Goal: Navigation & Orientation: Find specific page/section

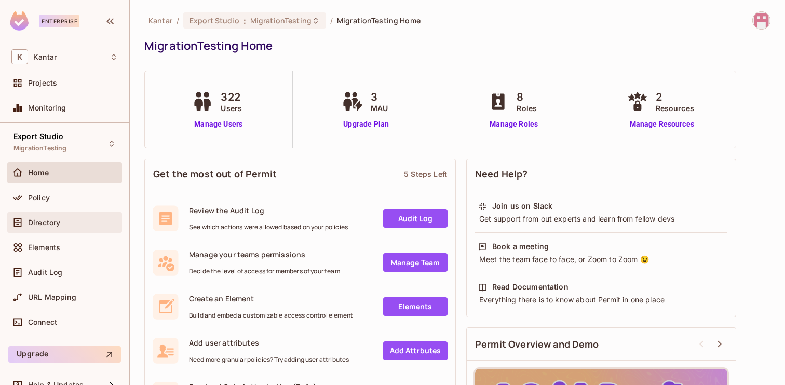
click at [45, 224] on span "Directory" at bounding box center [44, 223] width 32 height 8
click at [46, 85] on span "Projects" at bounding box center [42, 83] width 29 height 8
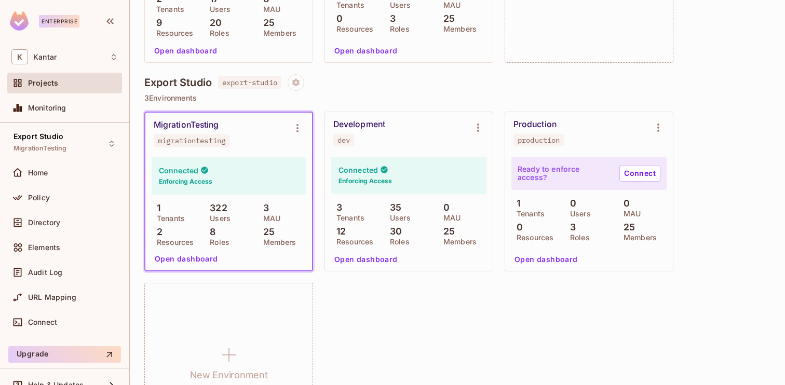
scroll to position [1031, 0]
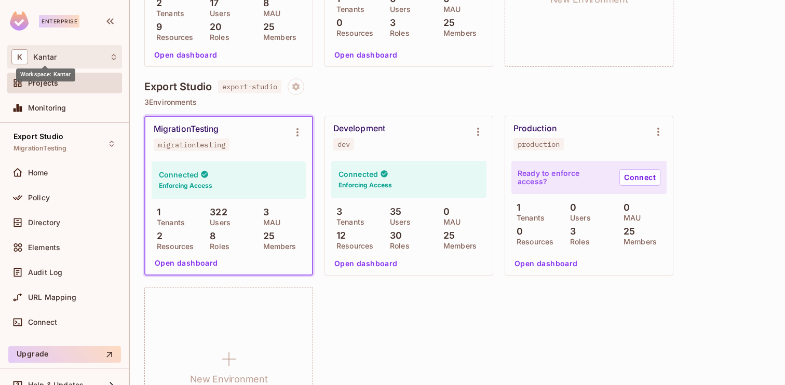
click at [53, 58] on span "Kantar" at bounding box center [44, 57] width 23 height 8
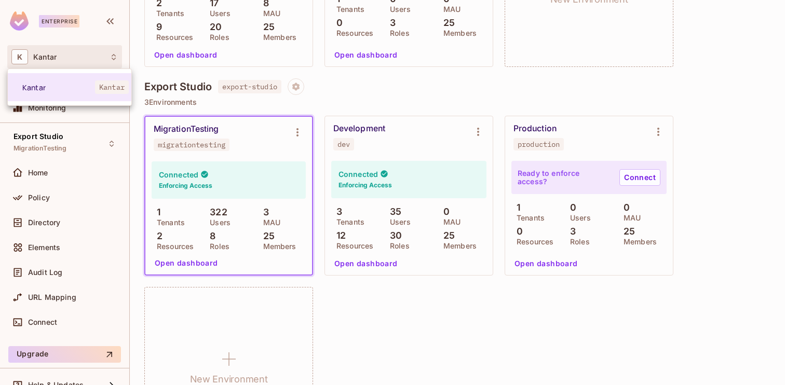
click at [445, 340] on div at bounding box center [392, 192] width 785 height 385
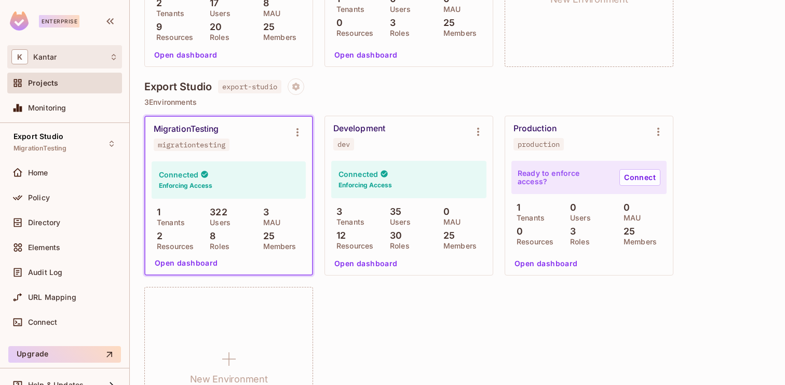
click at [48, 59] on span "Kantar" at bounding box center [44, 57] width 23 height 8
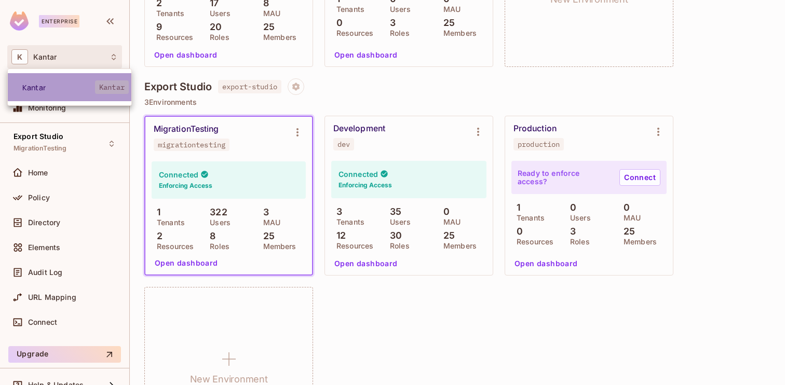
click at [54, 84] on span "Kantar" at bounding box center [58, 88] width 73 height 10
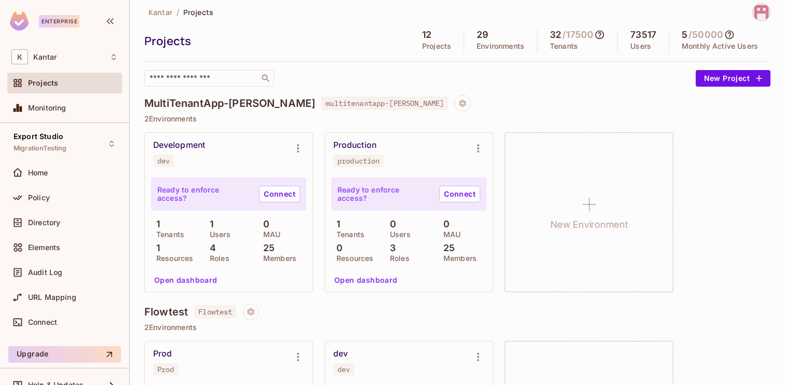
scroll to position [0, 0]
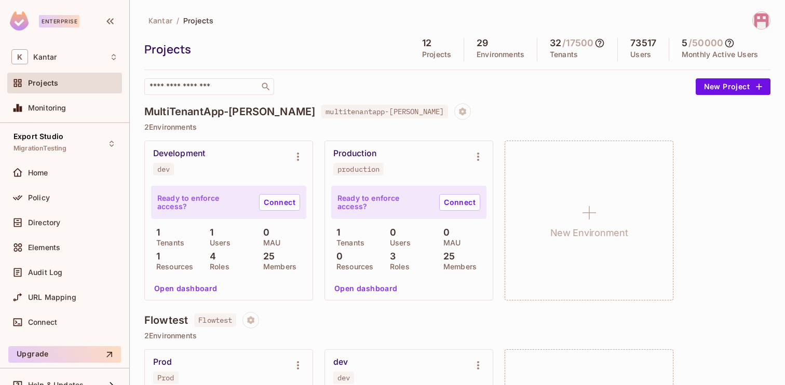
click at [160, 23] on span "Kantar" at bounding box center [161, 21] width 24 height 10
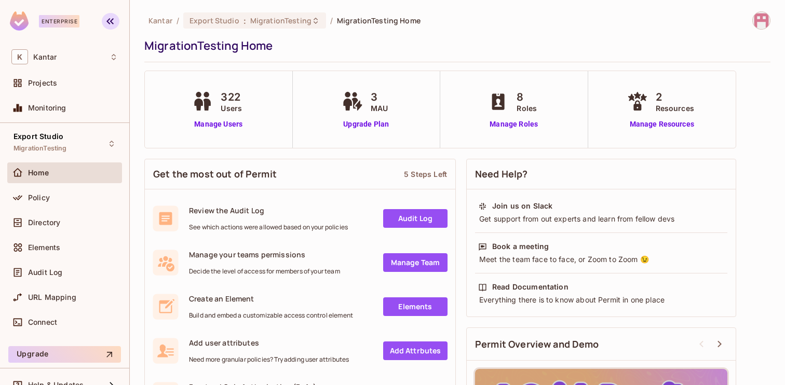
click at [107, 18] on icon "button" at bounding box center [110, 21] width 12 height 12
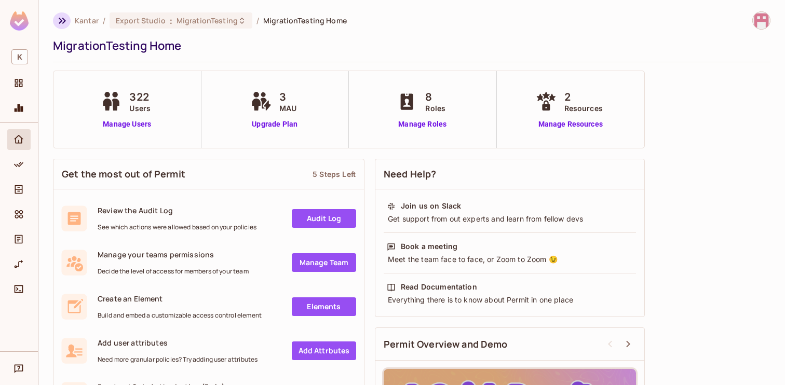
click at [57, 19] on icon "button" at bounding box center [62, 21] width 12 height 12
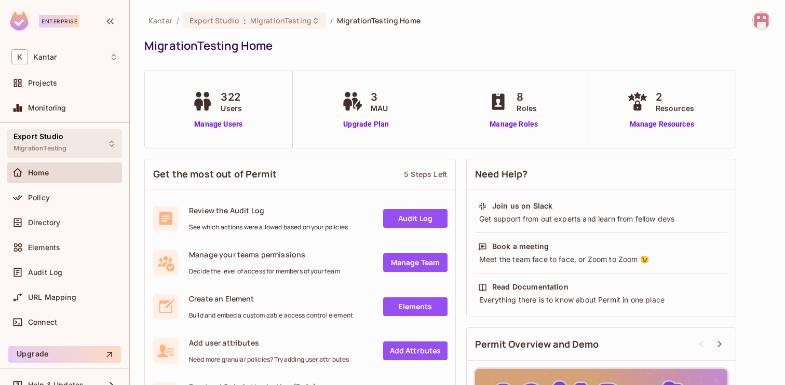
click at [80, 140] on div "Export Studio MigrationTesting" at bounding box center [64, 143] width 115 height 29
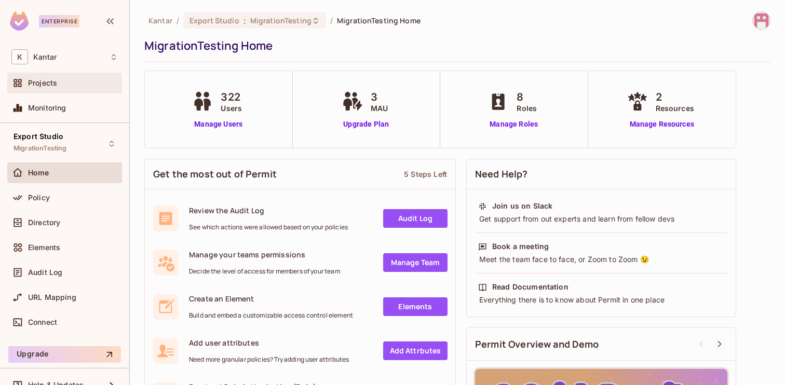
click at [46, 83] on span "Projects" at bounding box center [42, 83] width 29 height 8
